Goal: Task Accomplishment & Management: Complete application form

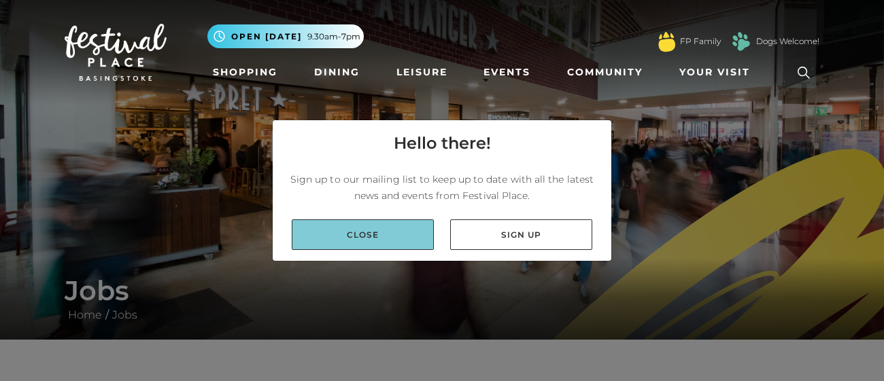
click at [363, 225] on link "Close" at bounding box center [363, 235] width 142 height 31
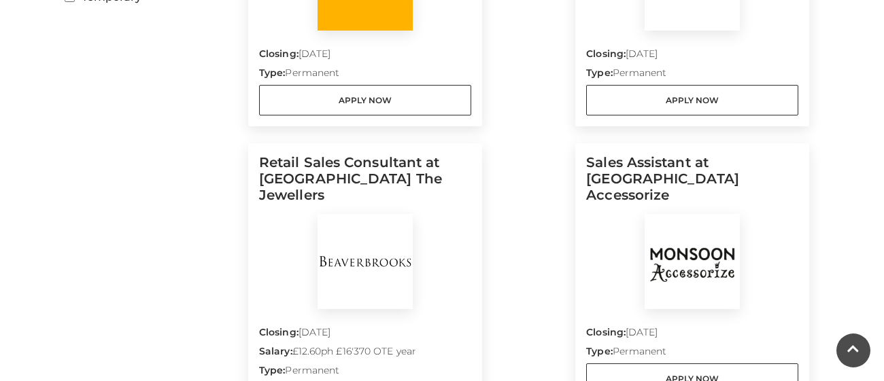
scroll to position [577, 0]
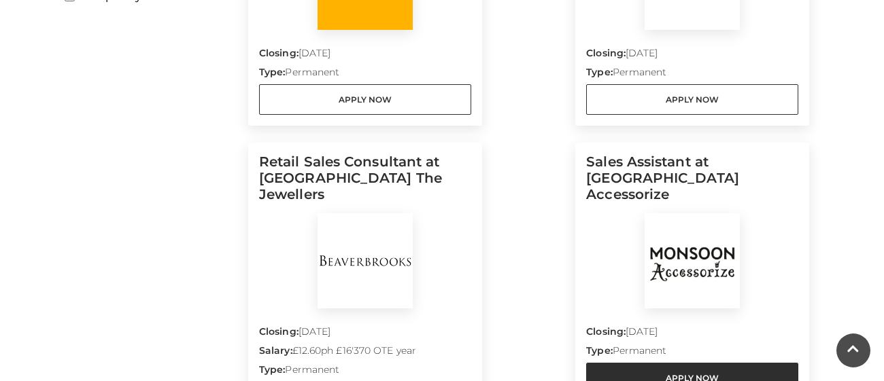
click at [745, 363] on link "Apply Now" at bounding box center [692, 378] width 212 height 31
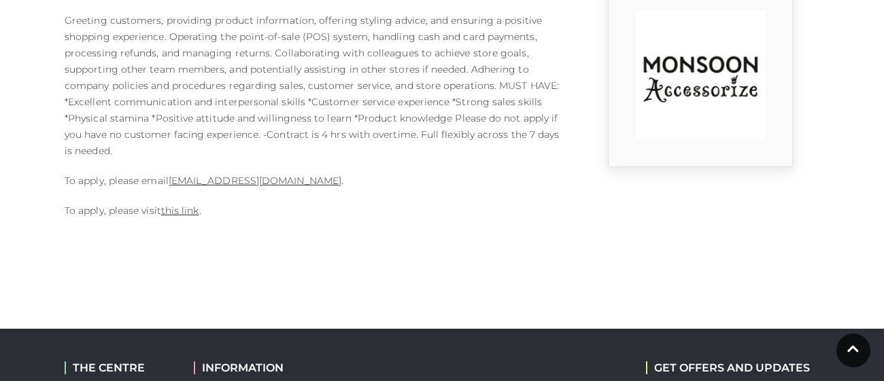
scroll to position [413, 0]
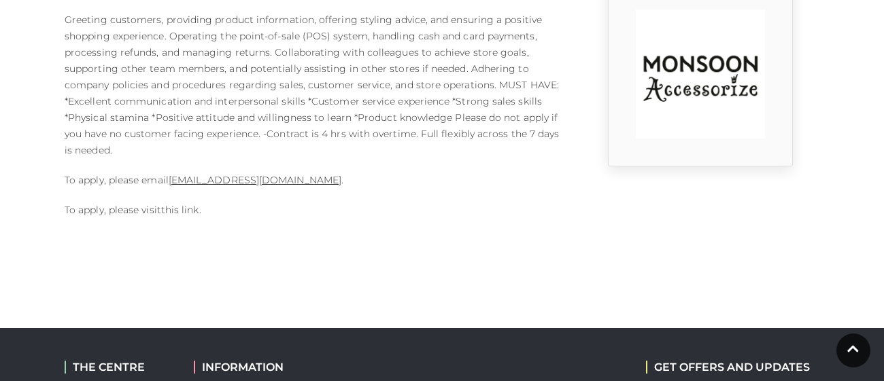
click at [188, 211] on link "this link" at bounding box center [180, 210] width 38 height 12
